Goal: Task Accomplishment & Management: Manage account settings

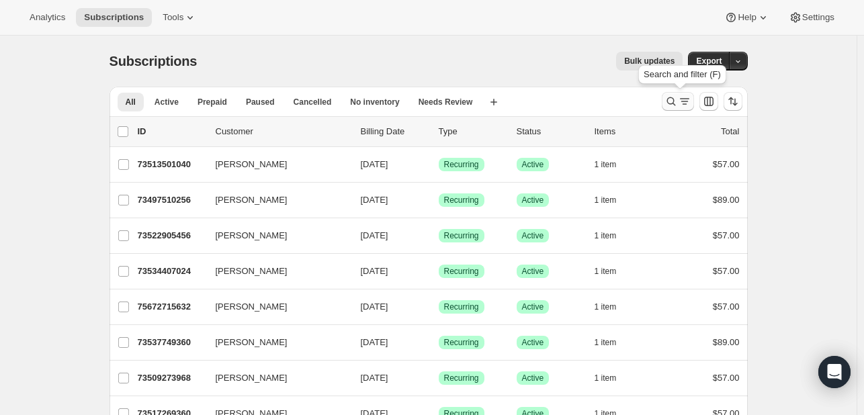
click at [672, 105] on icon "Search and filter results" at bounding box center [670, 101] width 13 height 13
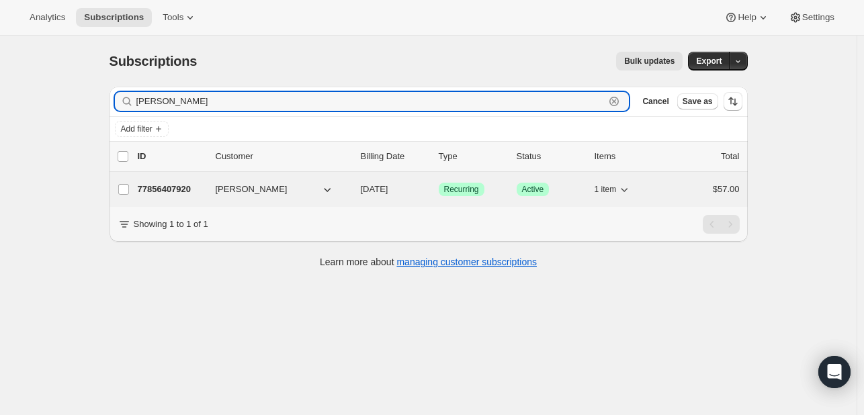
type input "seth cook"
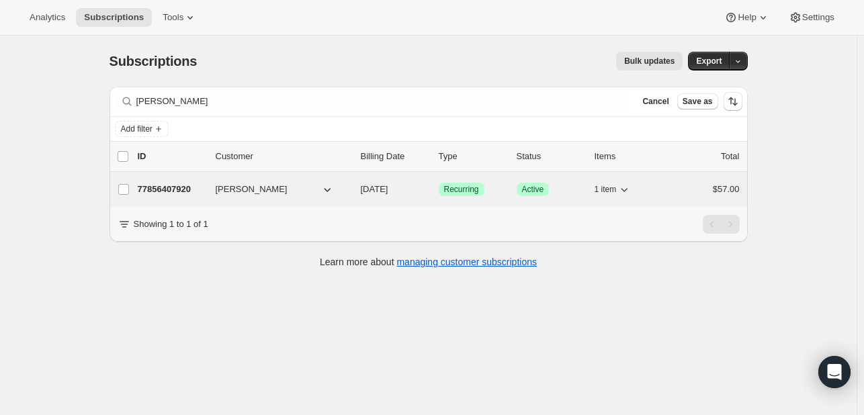
click at [388, 187] on span "[DATE]" at bounding box center [375, 189] width 28 height 10
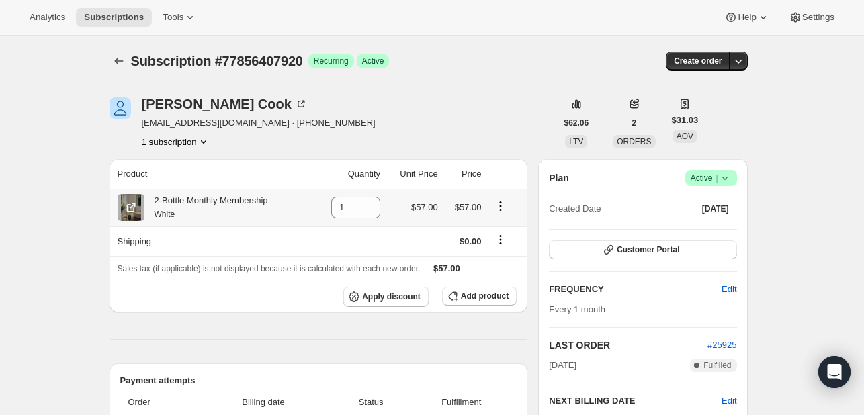
click at [501, 208] on icon "Product actions" at bounding box center [500, 206] width 13 height 13
click at [501, 232] on span "Swap variant" at bounding box center [504, 232] width 50 height 10
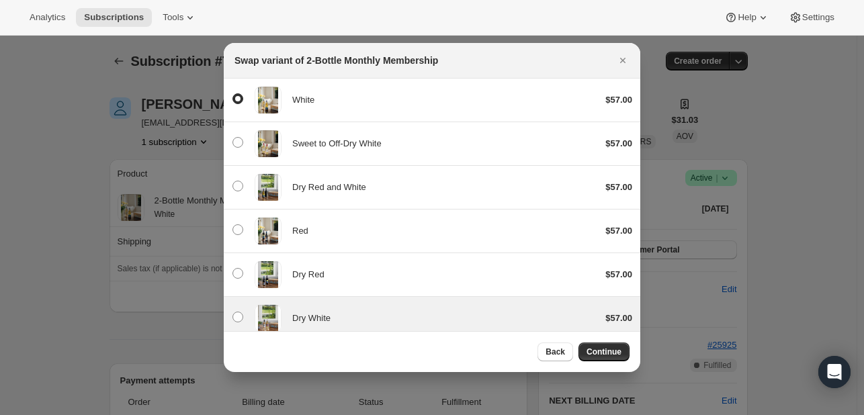
click at [439, 307] on div "Dry White $57.00" at bounding box center [432, 318] width 400 height 27
radio input "false"
radio input "true"
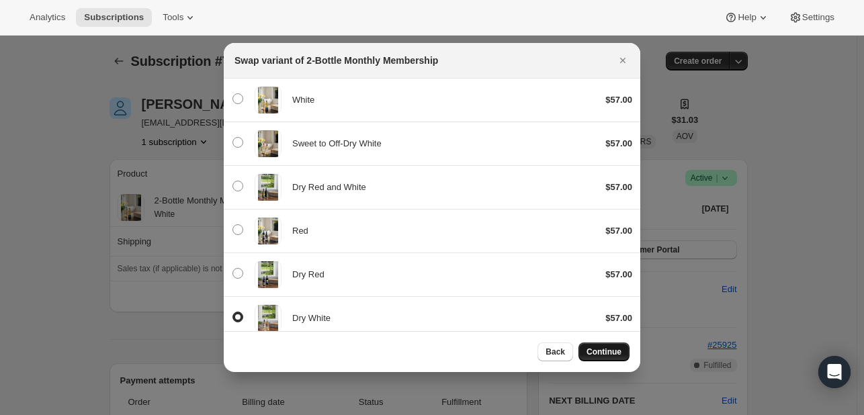
click at [601, 353] on span "Continue" at bounding box center [603, 352] width 35 height 11
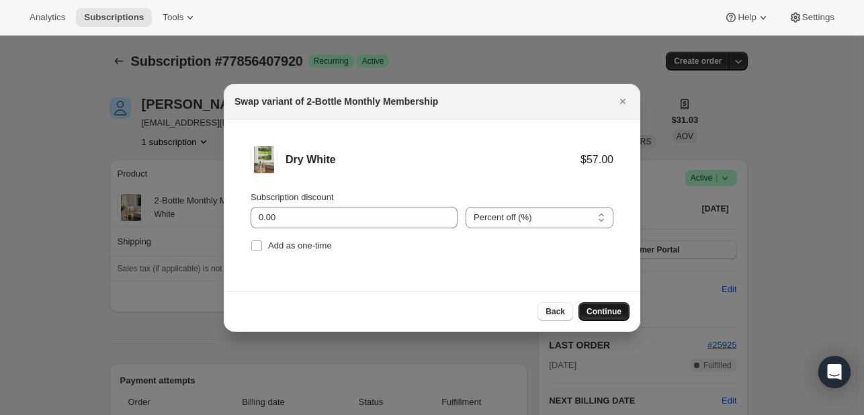
click at [604, 307] on span "Continue" at bounding box center [603, 311] width 35 height 11
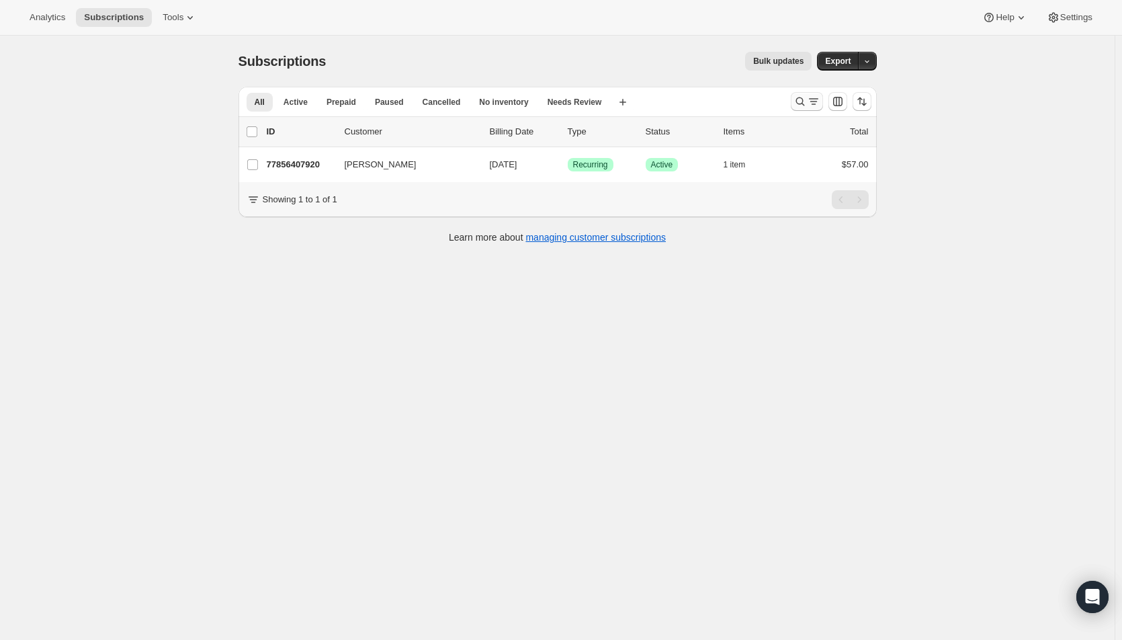
click at [815, 98] on icon "Search and filter results" at bounding box center [813, 101] width 13 height 13
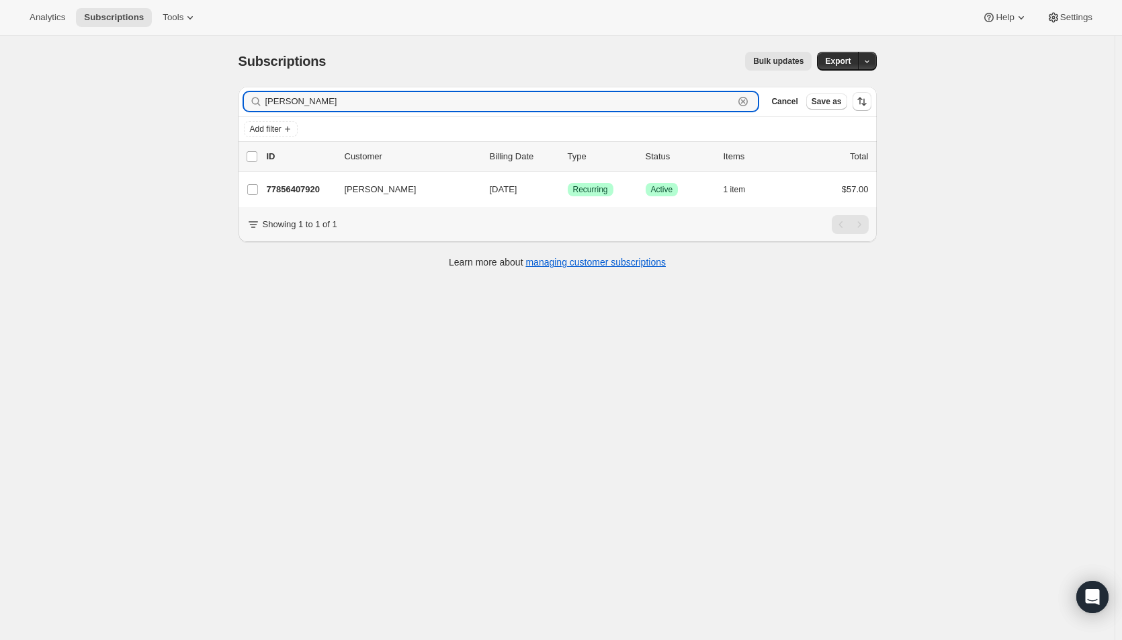
drag, startPoint x: 343, startPoint y: 106, endPoint x: 220, endPoint y: 99, distance: 122.5
click at [220, 99] on div "Subscriptions. This page is ready Subscriptions Bulk updates More actions Bulk …" at bounding box center [557, 356] width 1115 height 640
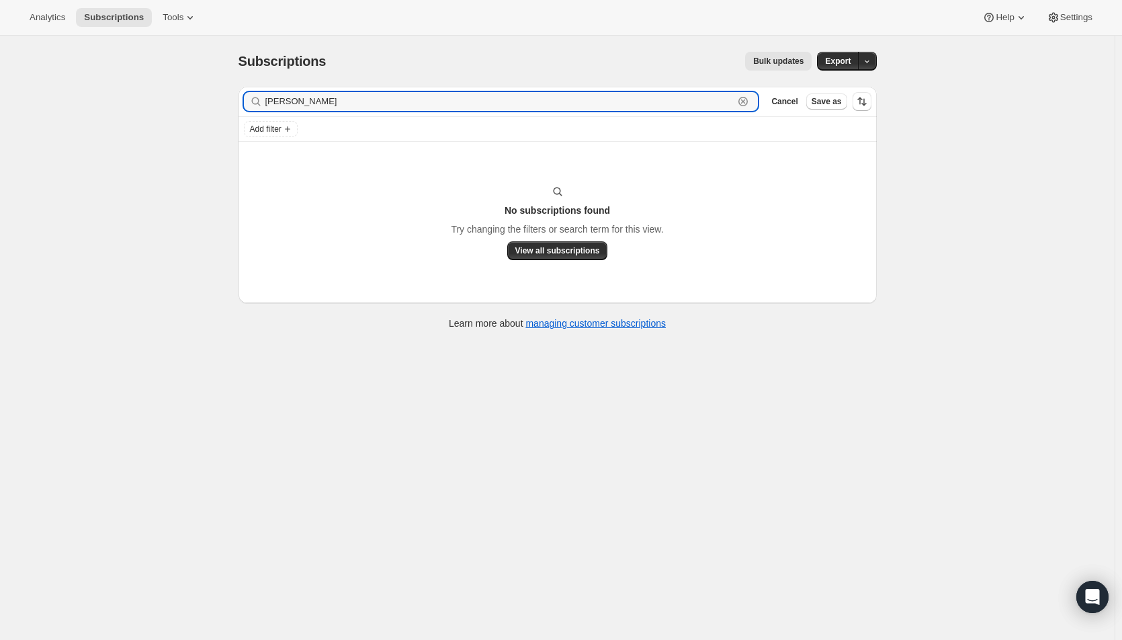
drag, startPoint x: 312, startPoint y: 97, endPoint x: 240, endPoint y: 106, distance: 73.1
click at [240, 106] on div "Filter subscribers david k Clear Cancel Save as Add filter No subscriptions fou…" at bounding box center [552, 209] width 649 height 267
drag, startPoint x: 334, startPoint y: 101, endPoint x: 248, endPoint y: 102, distance: 86.0
click at [248, 102] on div "kathy kosty Clear" at bounding box center [501, 101] width 515 height 19
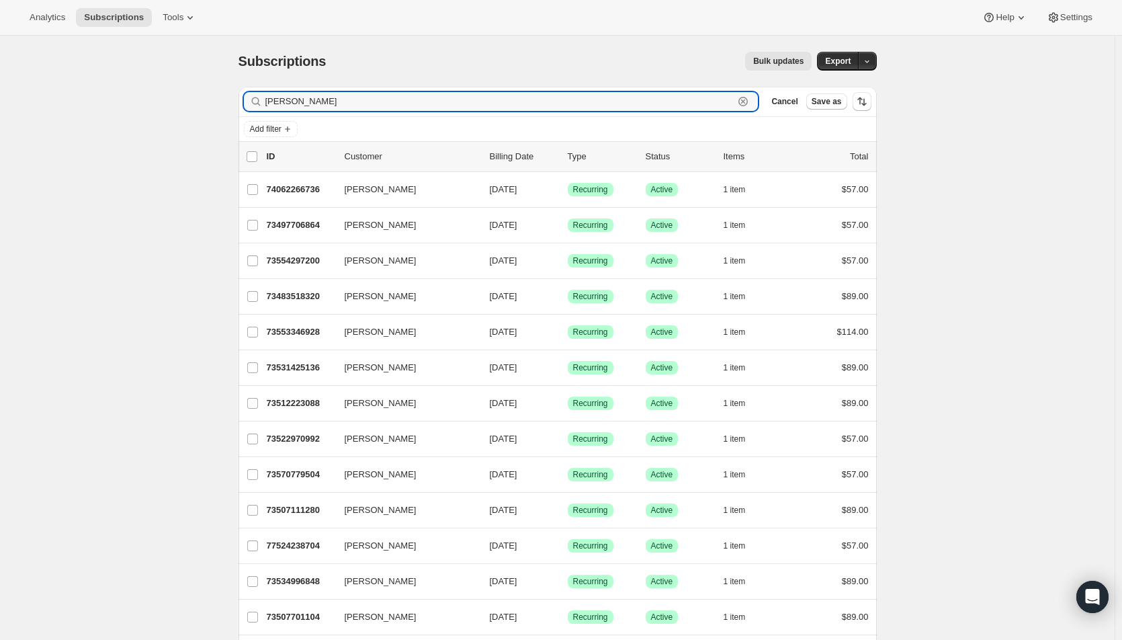
drag, startPoint x: 328, startPoint y: 107, endPoint x: 232, endPoint y: 101, distance: 95.6
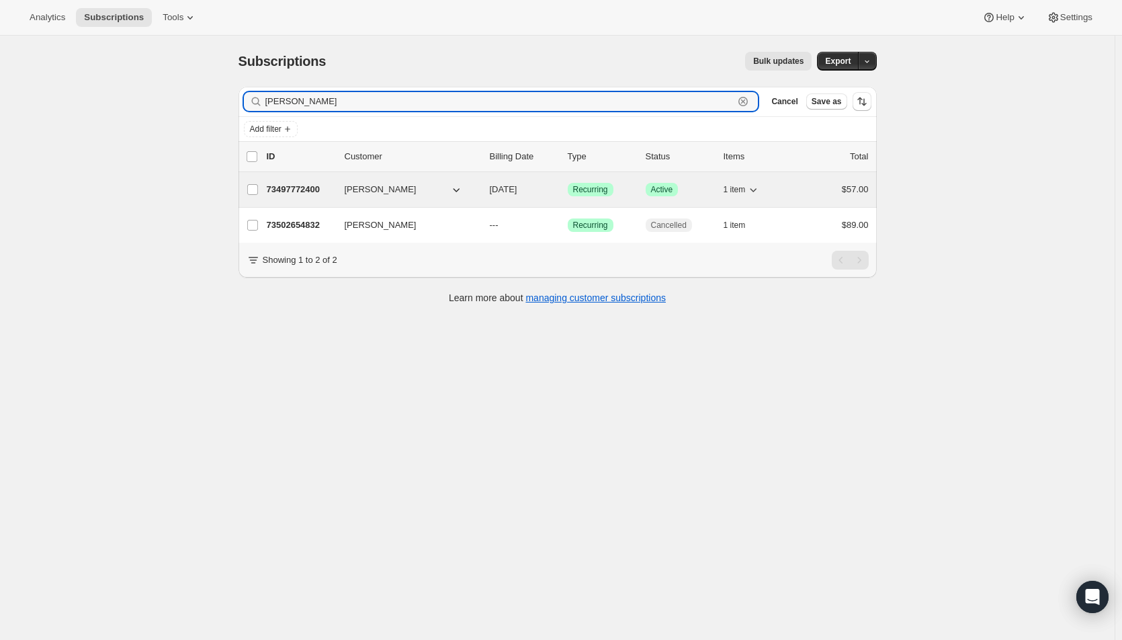
type input "[PERSON_NAME]"
click at [515, 190] on span "[DATE]" at bounding box center [504, 189] width 28 height 10
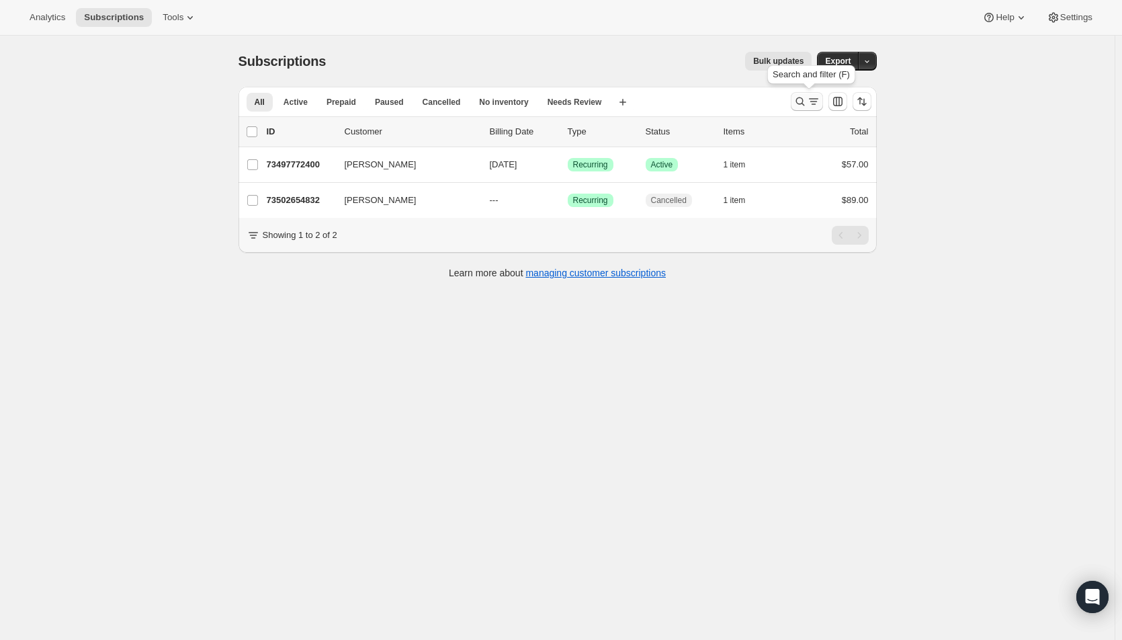
click at [805, 102] on icon "Search and filter results" at bounding box center [799, 101] width 13 height 13
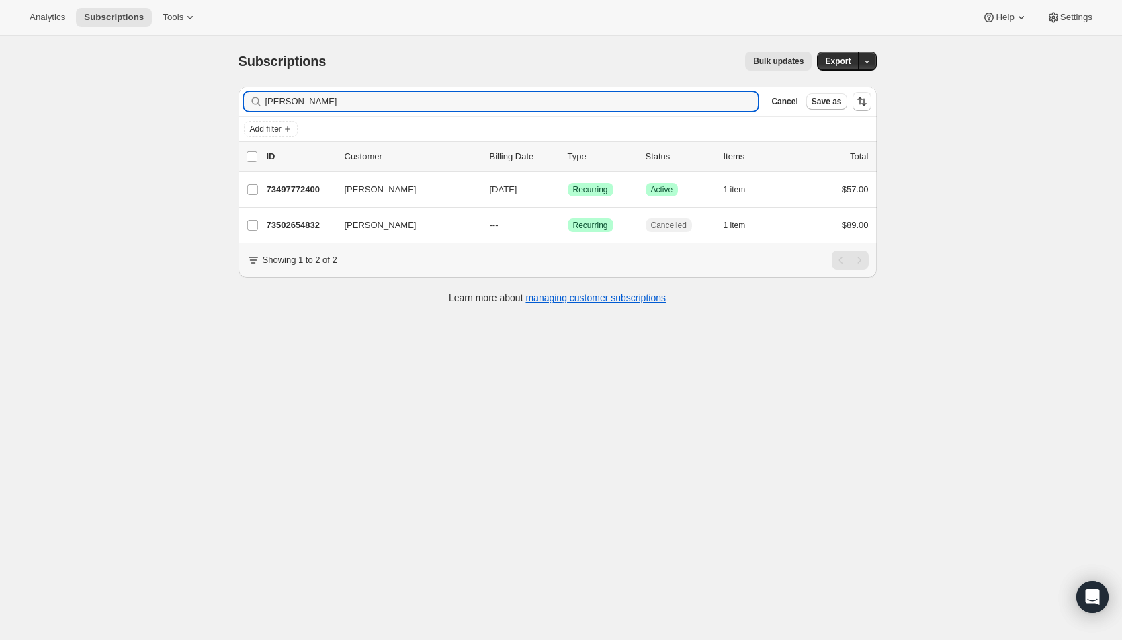
drag, startPoint x: 299, startPoint y: 101, endPoint x: 238, endPoint y: 109, distance: 61.6
click at [238, 109] on div "Filter subscribers [PERSON_NAME] Clear Cancel Save as Add filter 0 selected Upd…" at bounding box center [552, 197] width 649 height 242
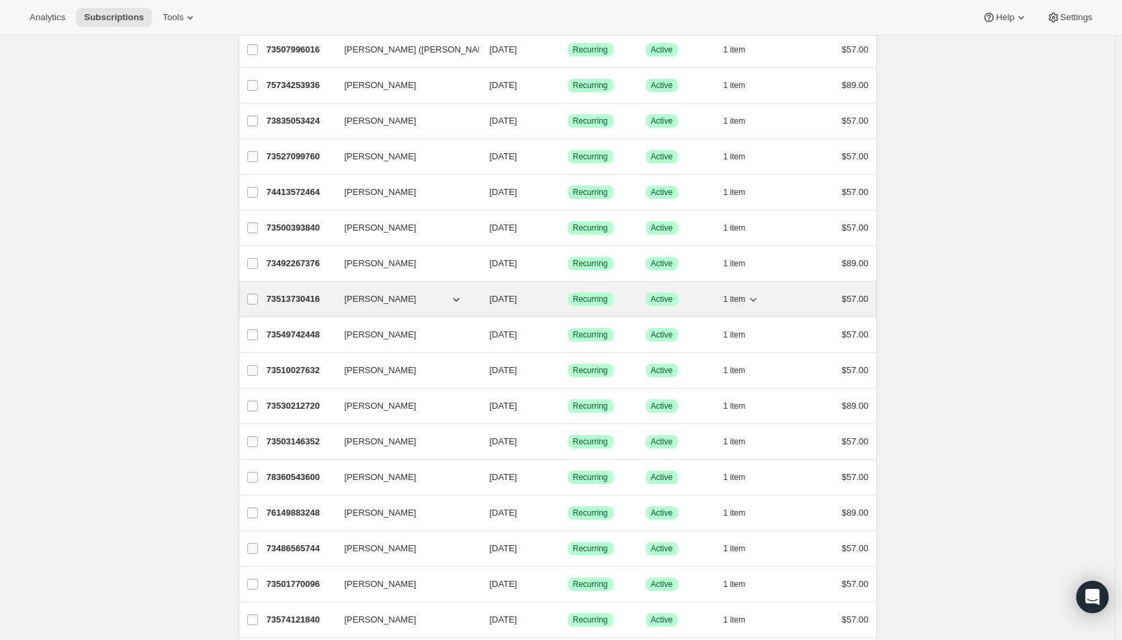
scroll to position [269, 0]
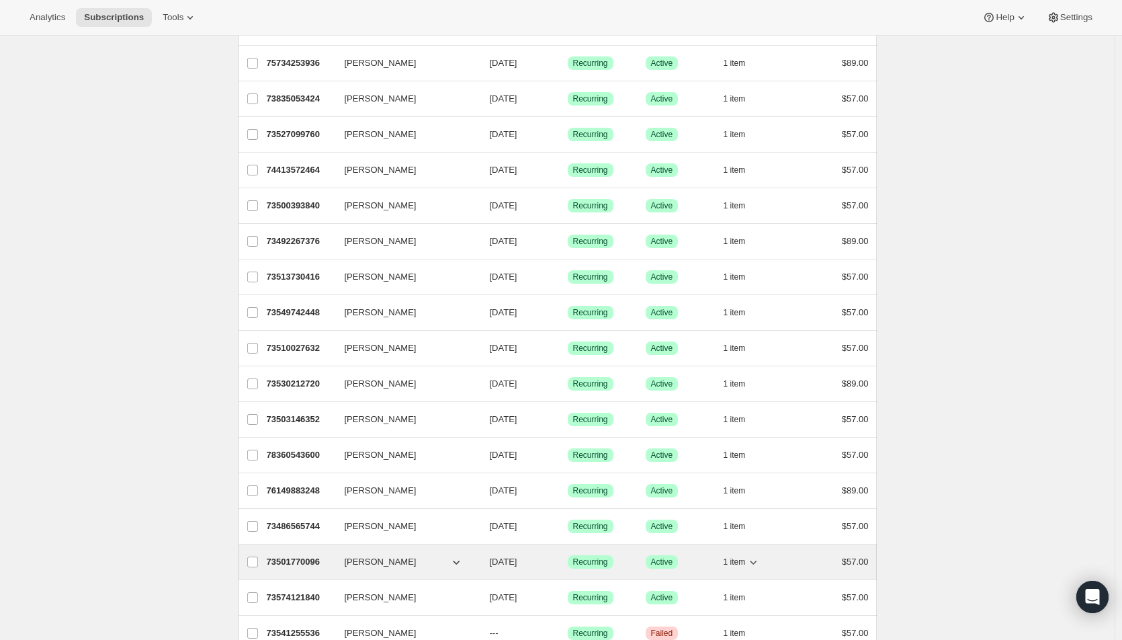
type input "[PERSON_NAME]"
click at [538, 558] on p "[DATE]" at bounding box center [523, 561] width 67 height 13
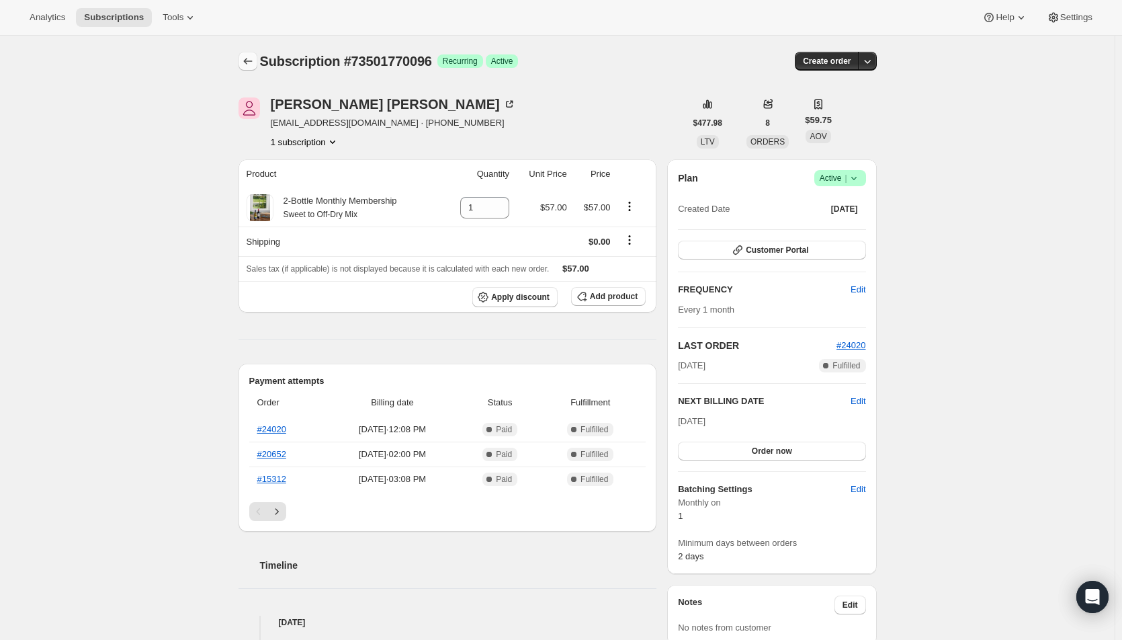
click at [251, 52] on button "Subscriptions" at bounding box center [247, 61] width 19 height 19
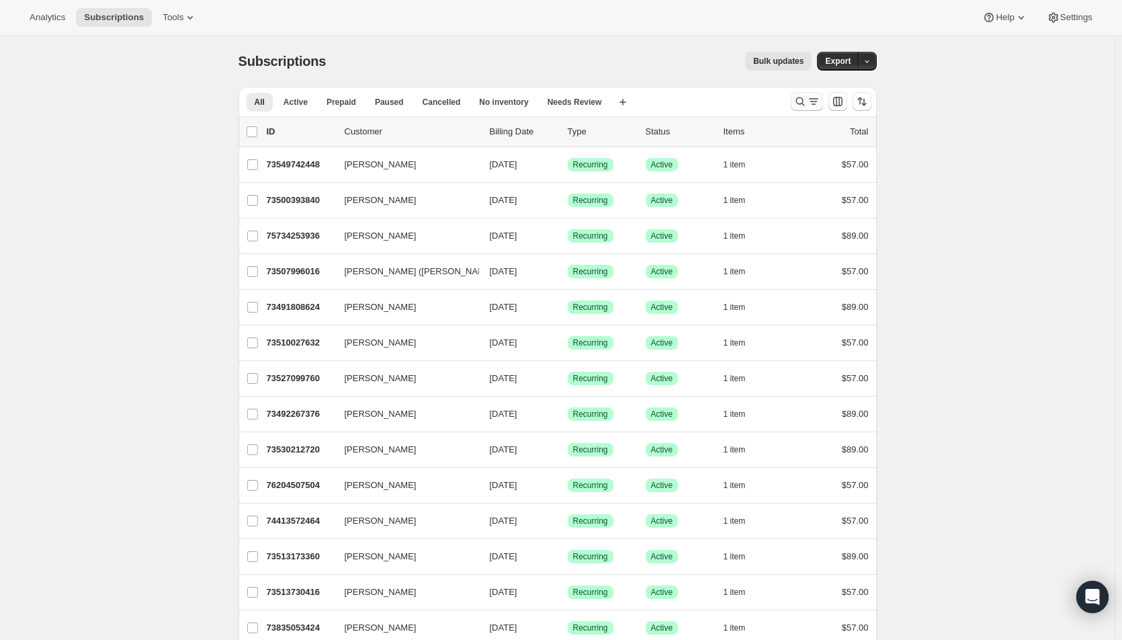
click at [804, 98] on icon "Search and filter results" at bounding box center [799, 101] width 13 height 13
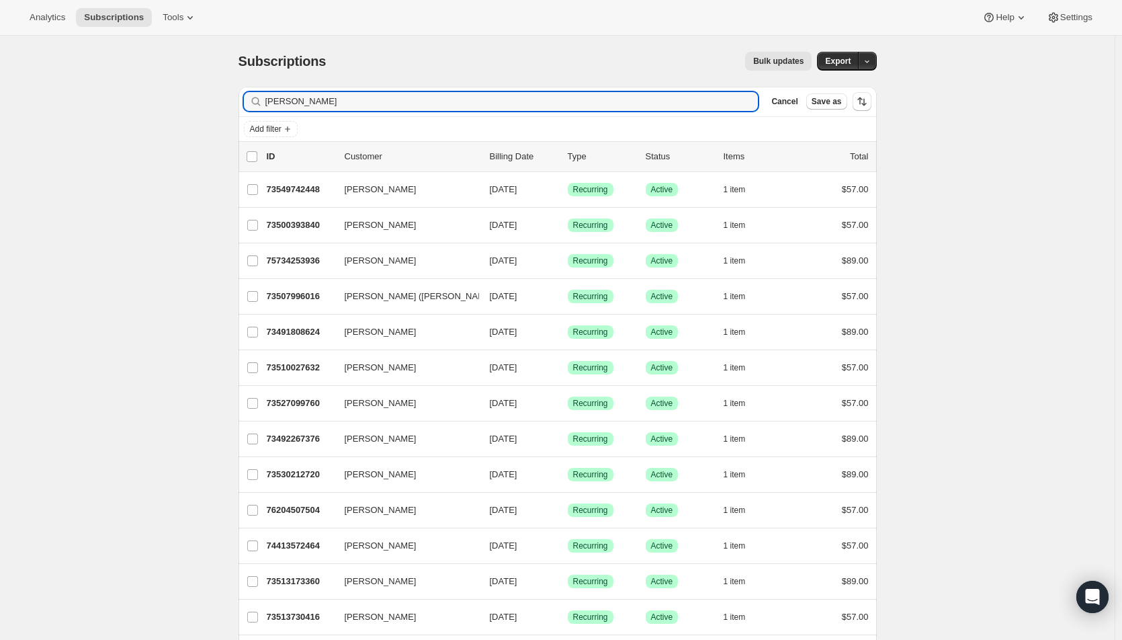
drag, startPoint x: 339, startPoint y: 102, endPoint x: 236, endPoint y: 103, distance: 102.8
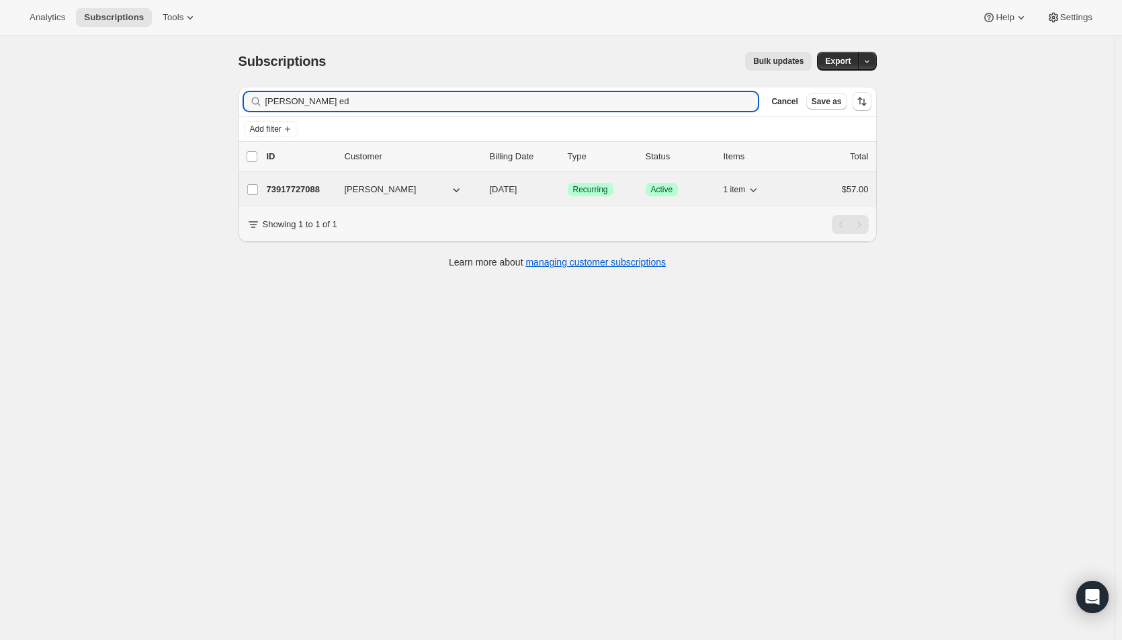
type input "[PERSON_NAME] ed"
click at [517, 187] on span "[DATE]" at bounding box center [504, 189] width 28 height 10
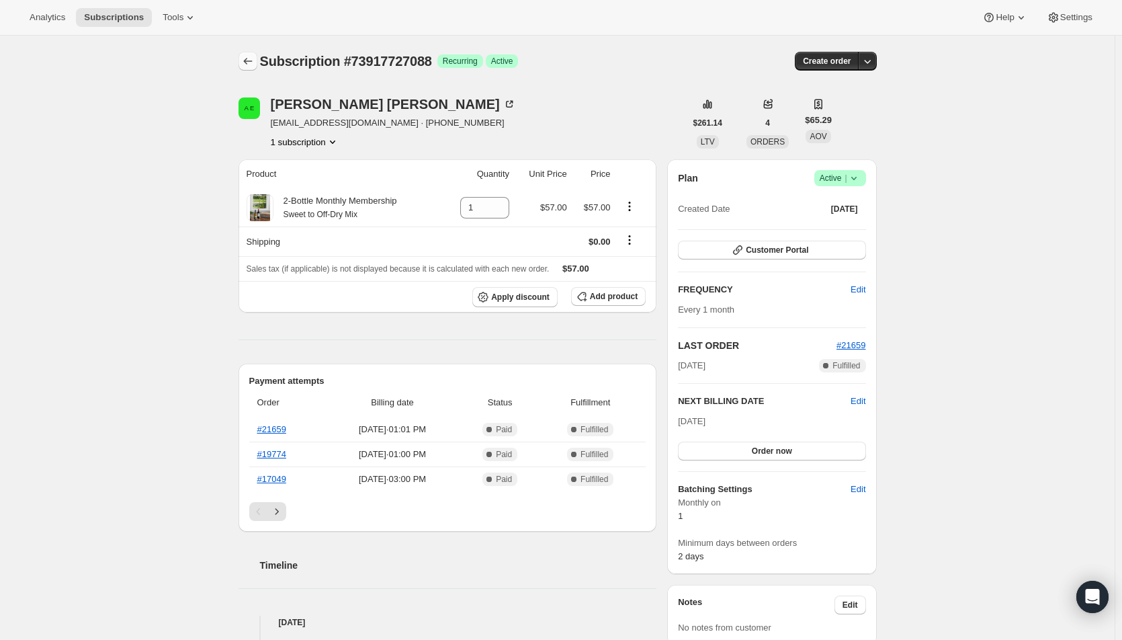
click at [250, 58] on icon "Subscriptions" at bounding box center [247, 60] width 13 height 13
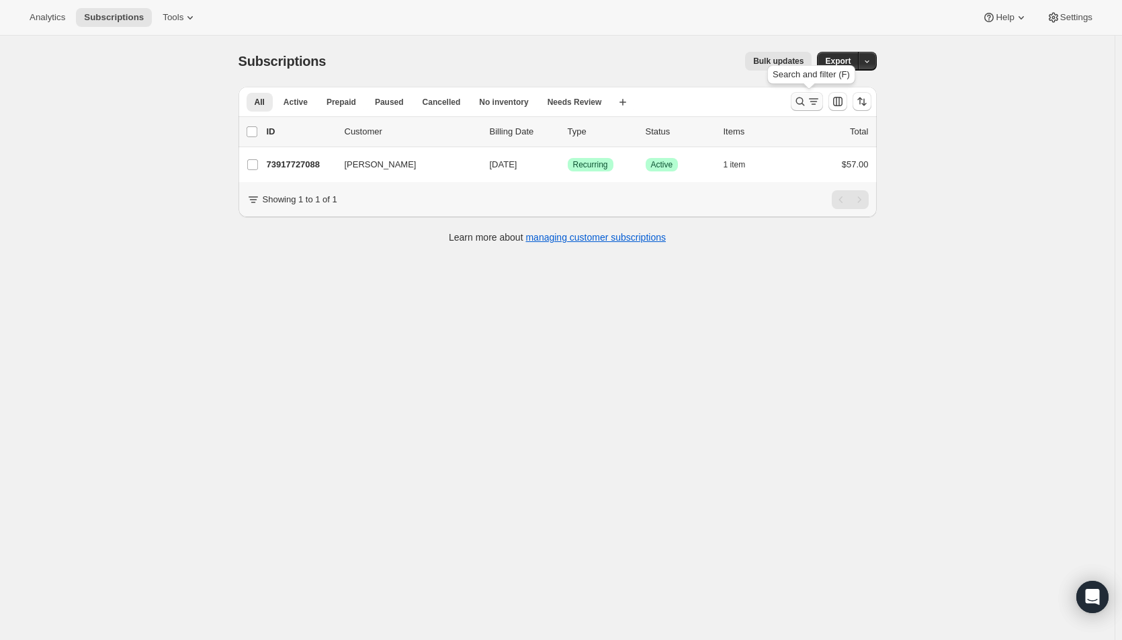
click at [812, 98] on icon "Search and filter results" at bounding box center [813, 101] width 13 height 13
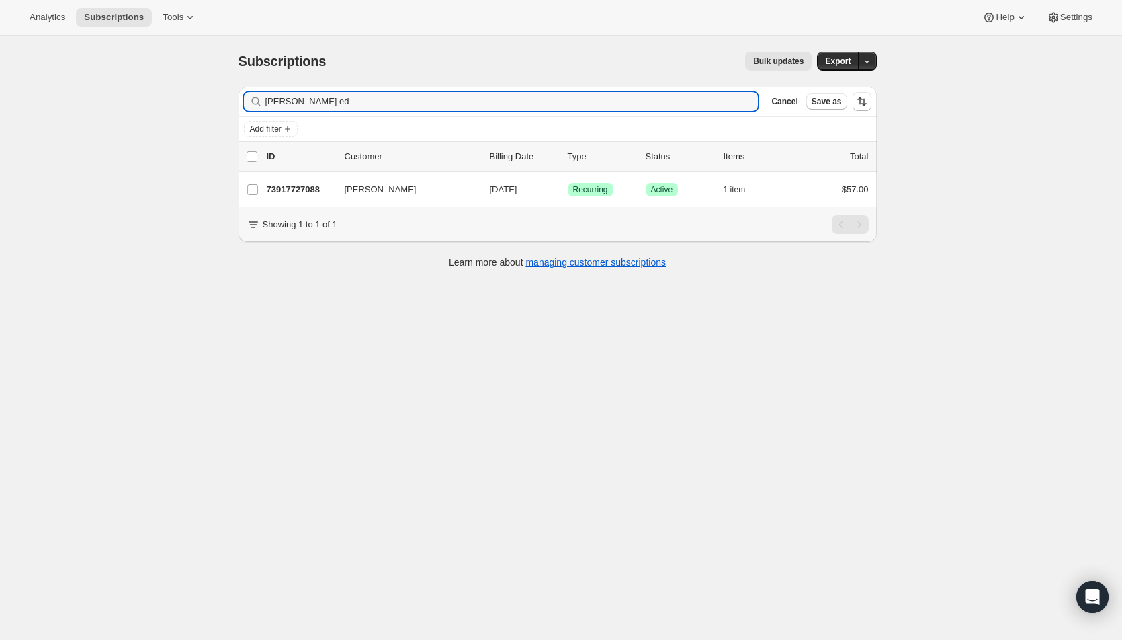
drag, startPoint x: 320, startPoint y: 99, endPoint x: 250, endPoint y: 98, distance: 69.9
click at [250, 98] on div "[PERSON_NAME] ed Clear" at bounding box center [501, 101] width 515 height 19
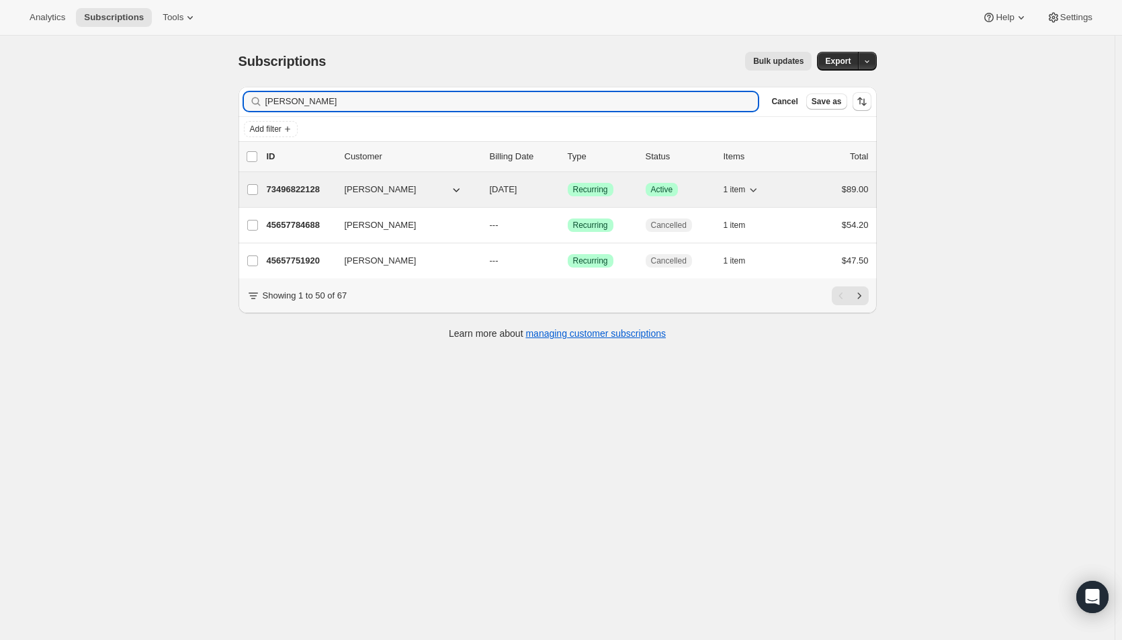
type input "[PERSON_NAME]"
click at [517, 188] on span "[DATE]" at bounding box center [504, 189] width 28 height 10
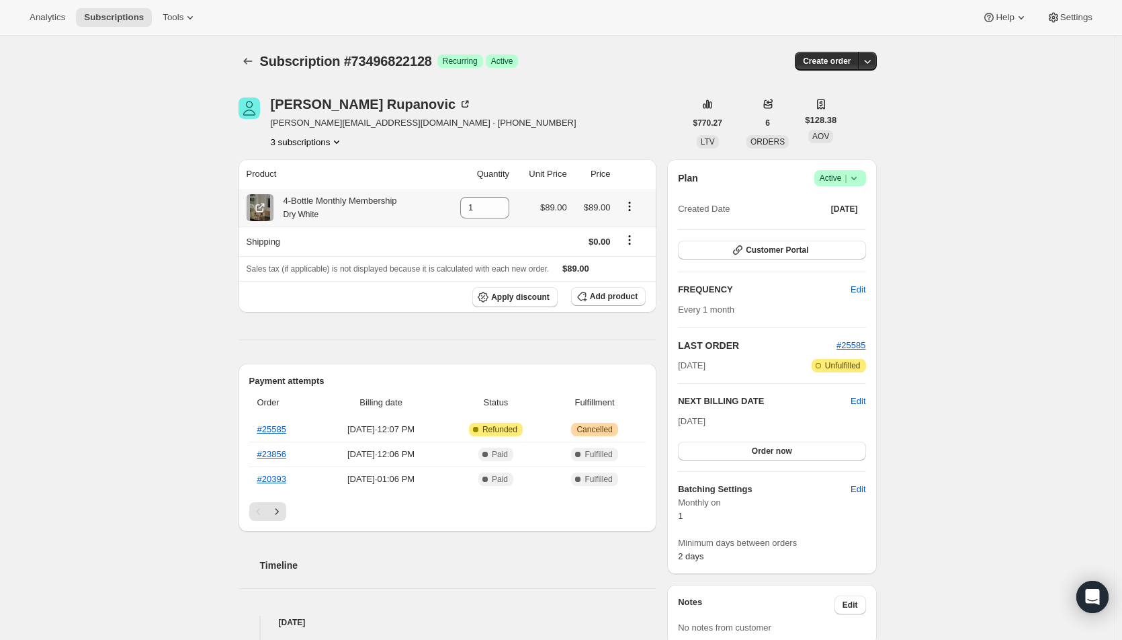
click at [632, 204] on icon "Product actions" at bounding box center [629, 206] width 13 height 13
click at [623, 232] on span "Swap variant" at bounding box center [633, 232] width 50 height 10
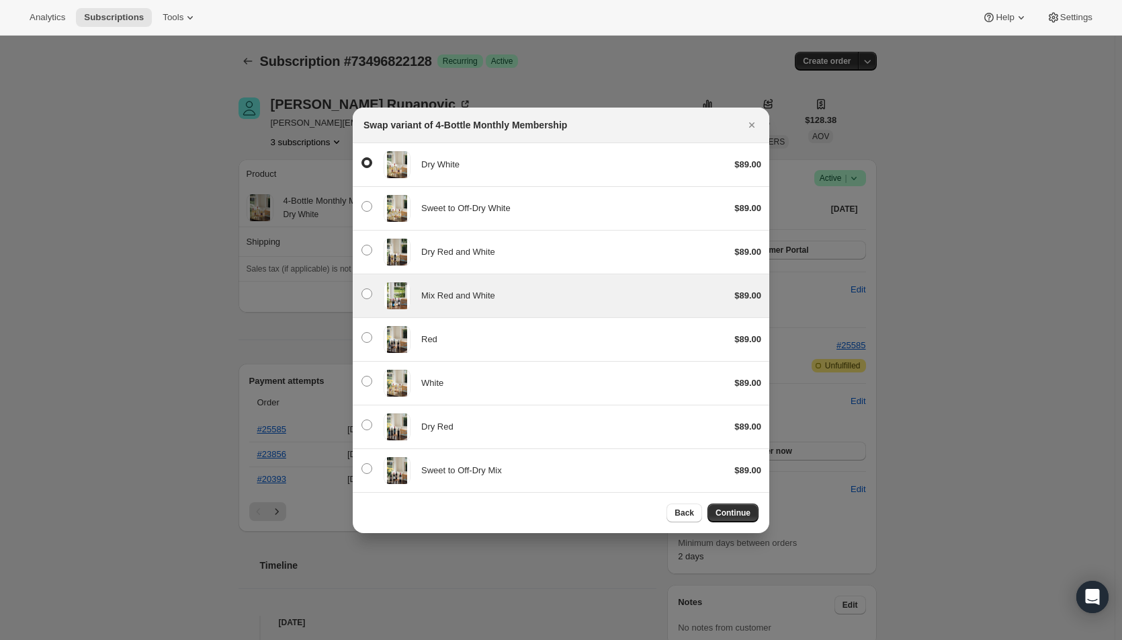
click at [533, 294] on div "Mix Red and White" at bounding box center [572, 295] width 302 height 13
radio input "false"
radio input "true"
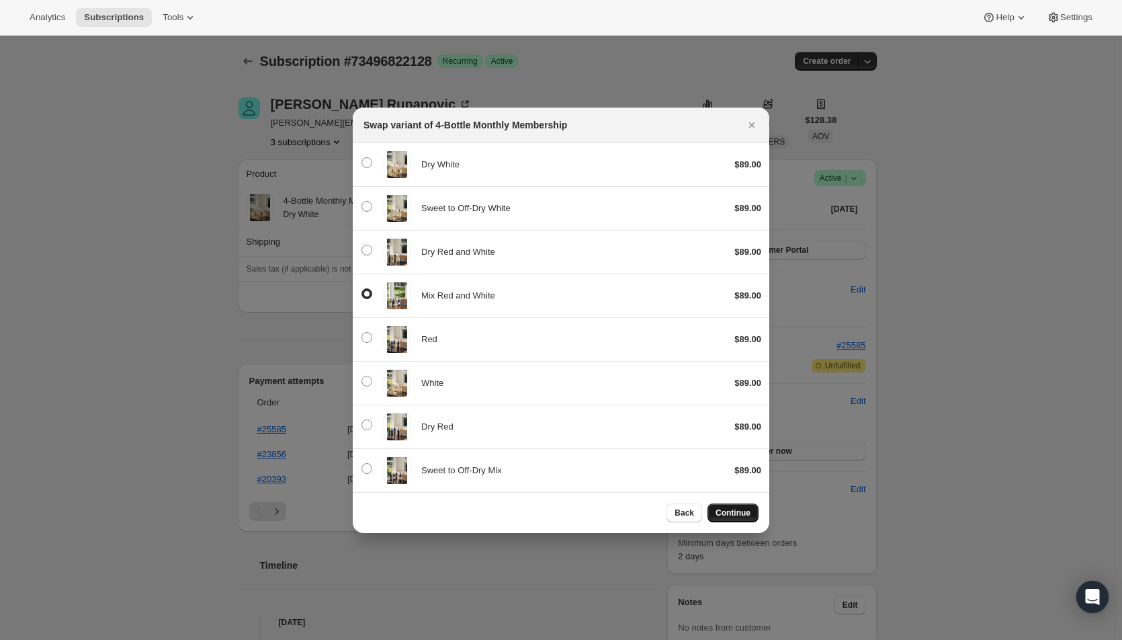
click at [738, 510] on span "Continue" at bounding box center [732, 512] width 35 height 11
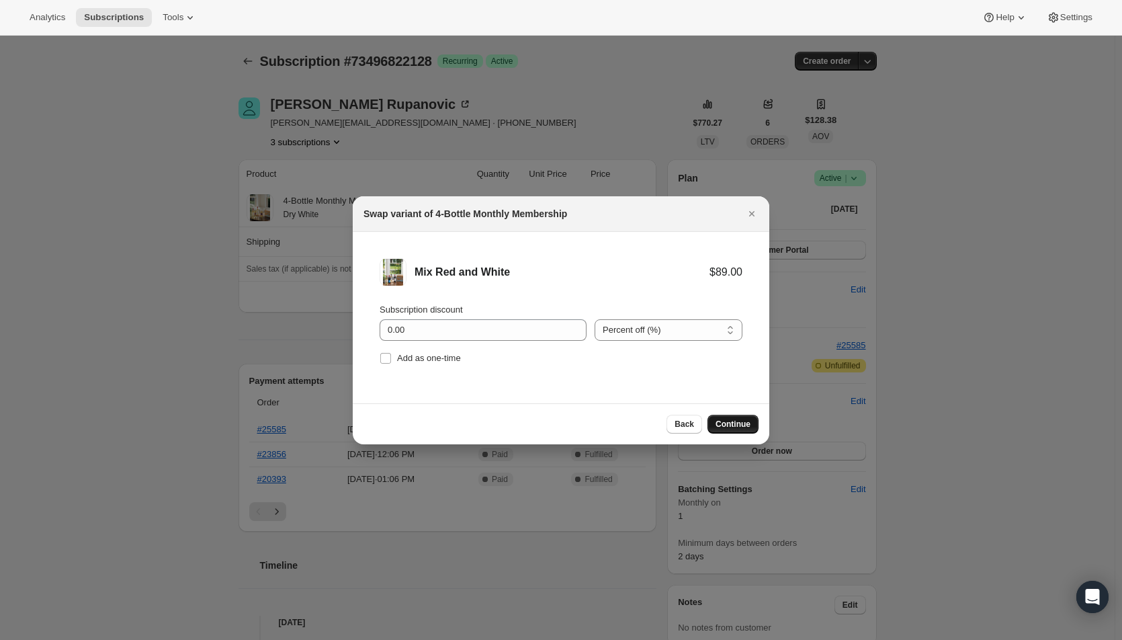
click at [734, 417] on button "Continue" at bounding box center [732, 424] width 51 height 19
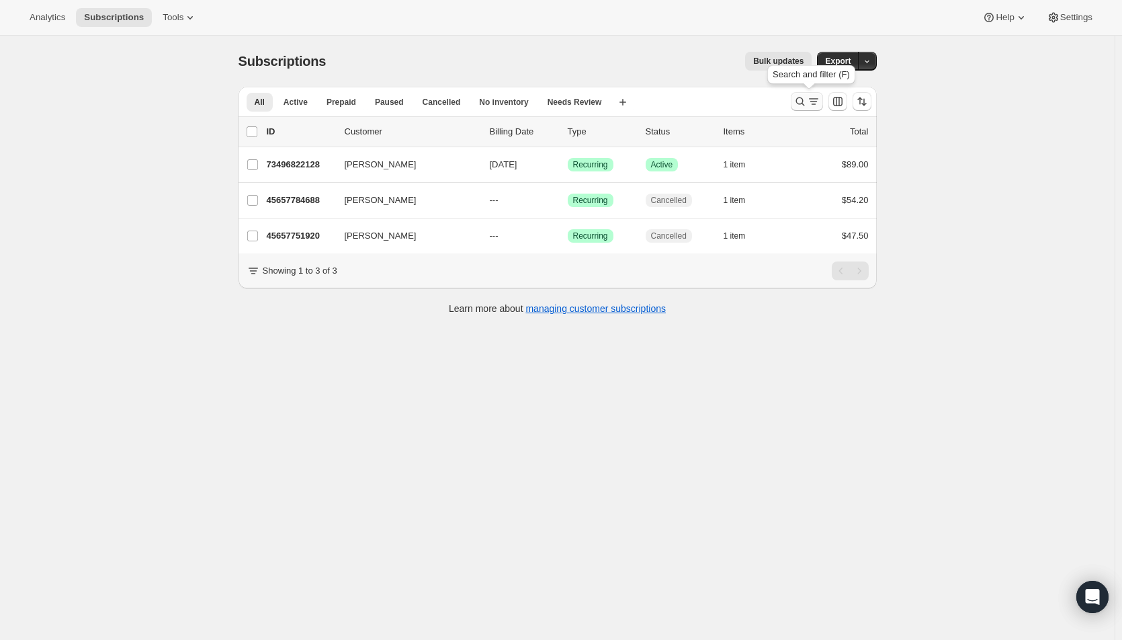
click at [815, 103] on icon "Search and filter results" at bounding box center [813, 101] width 13 height 13
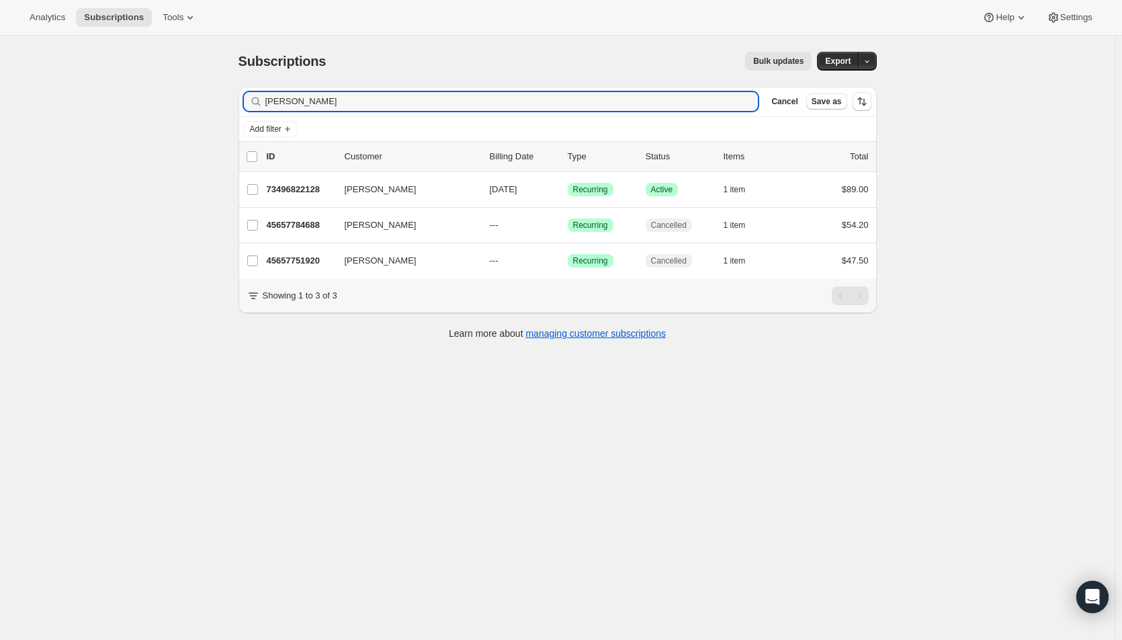
drag, startPoint x: 345, startPoint y: 101, endPoint x: 211, endPoint y: 112, distance: 134.1
click at [211, 112] on div "Subscriptions. This page is ready Subscriptions Bulk updates More actions Bulk …" at bounding box center [557, 356] width 1115 height 640
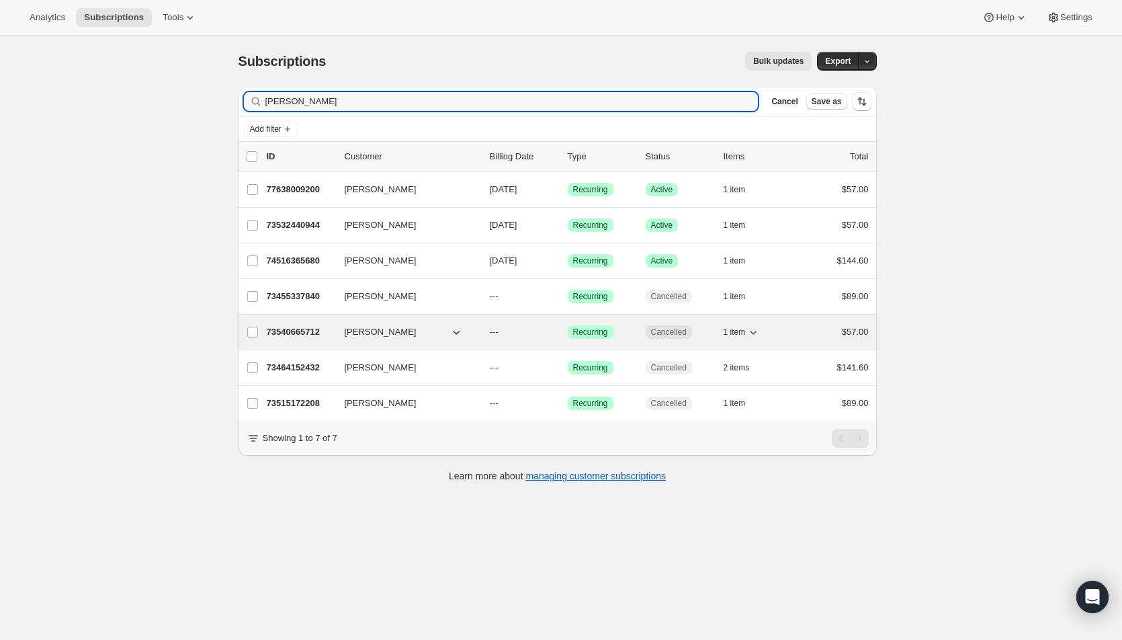
type input "[PERSON_NAME]"
click at [512, 333] on p "---" at bounding box center [523, 331] width 67 height 13
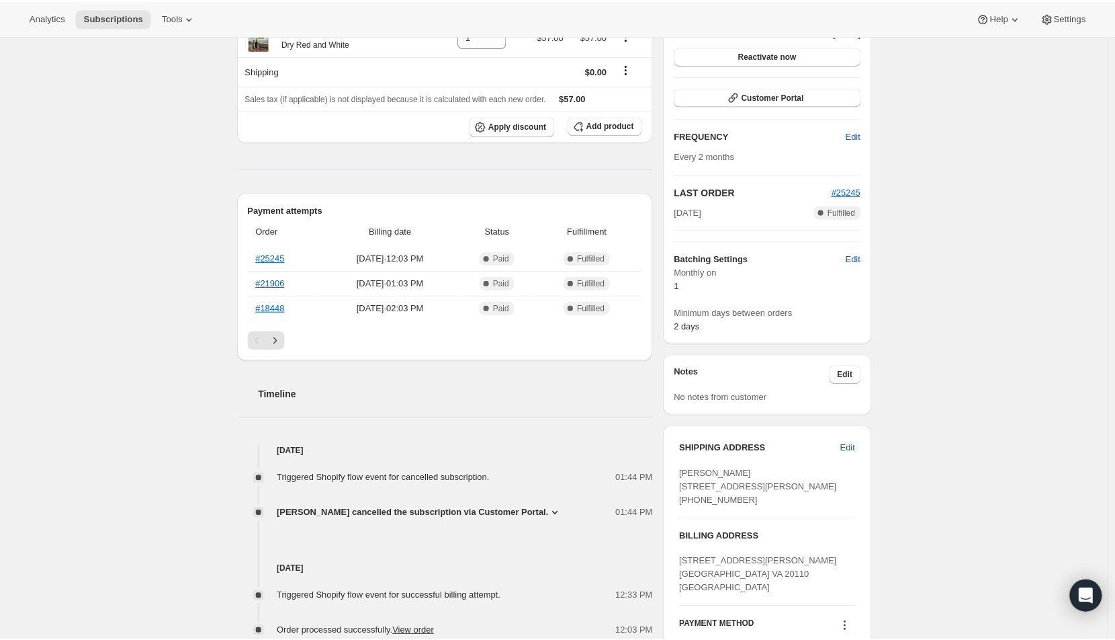
scroll to position [202, 0]
